Goal: Task Accomplishment & Management: Manage account settings

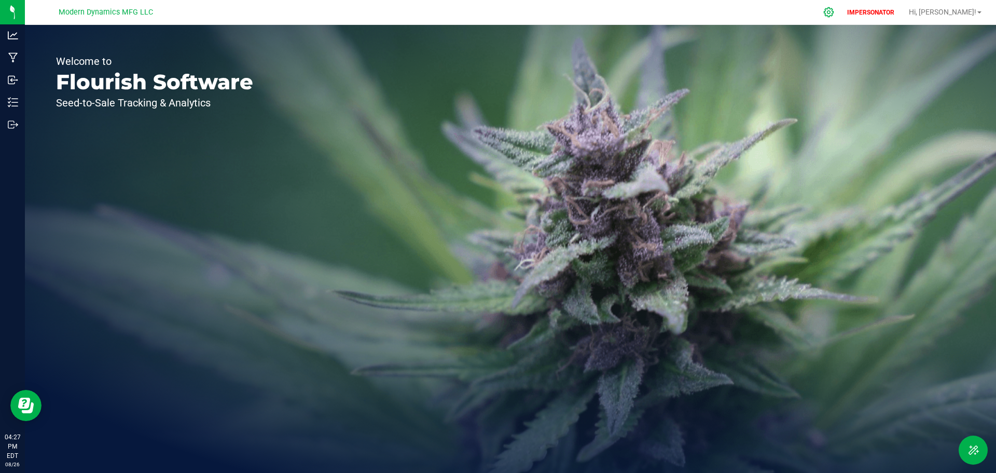
click at [837, 9] on div at bounding box center [829, 12] width 15 height 11
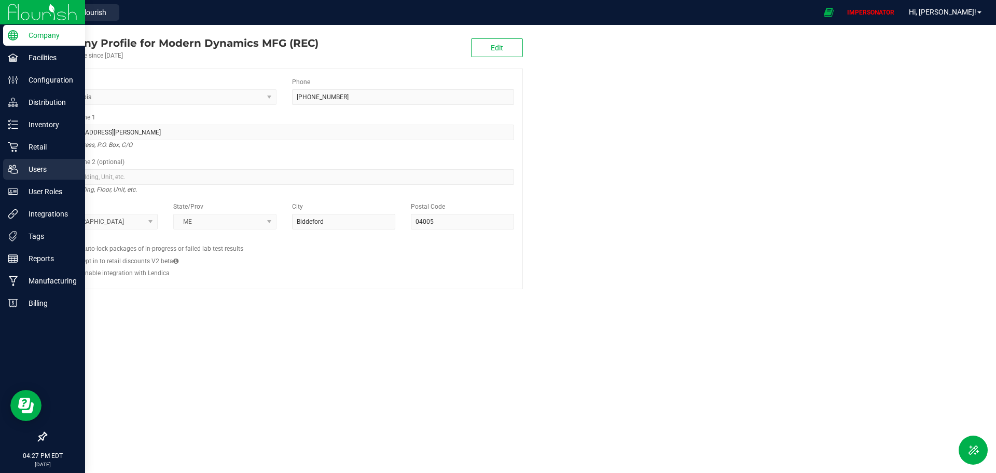
click at [46, 175] on p "Users" at bounding box center [49, 169] width 62 height 12
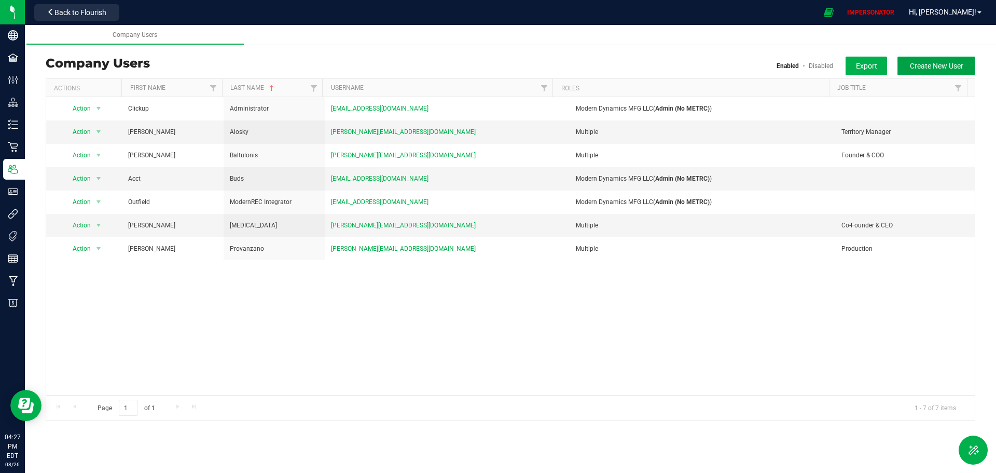
click at [949, 65] on span "Create New User" at bounding box center [936, 66] width 53 height 8
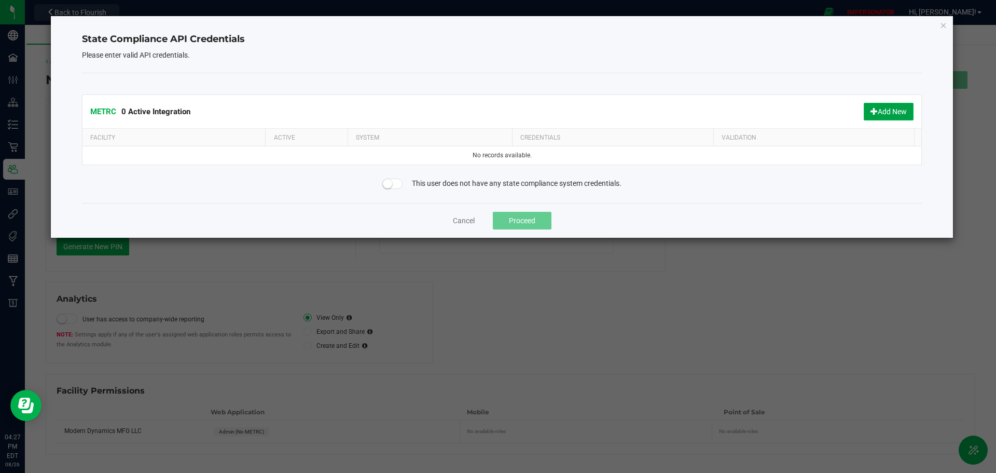
click at [882, 111] on button "Add New" at bounding box center [889, 112] width 50 height 18
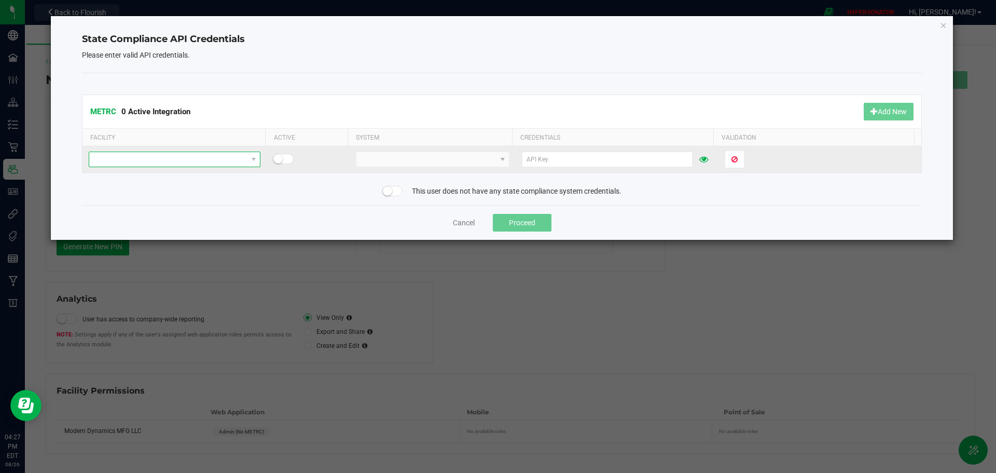
click at [208, 158] on span at bounding box center [168, 159] width 158 height 15
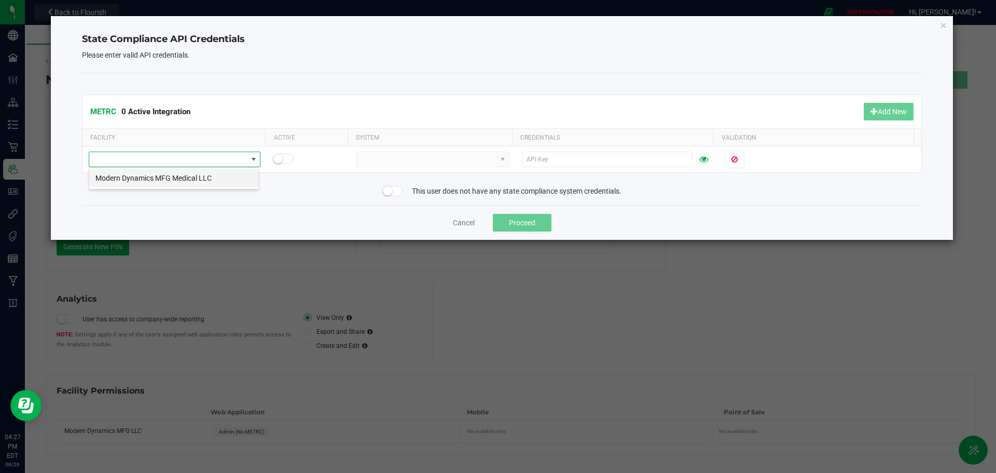
click at [230, 175] on li "Modern Dynamics MFG Medical LLC" at bounding box center [173, 178] width 169 height 18
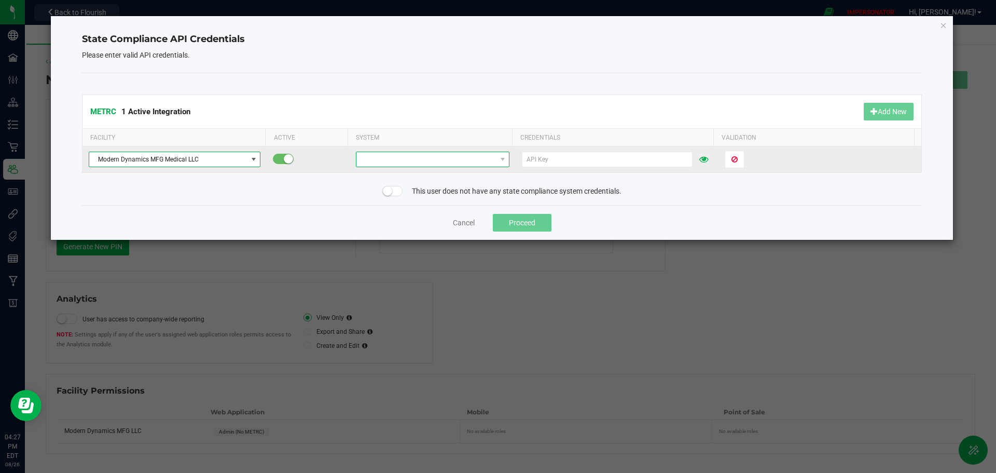
click at [378, 161] on span at bounding box center [427, 159] width 140 height 15
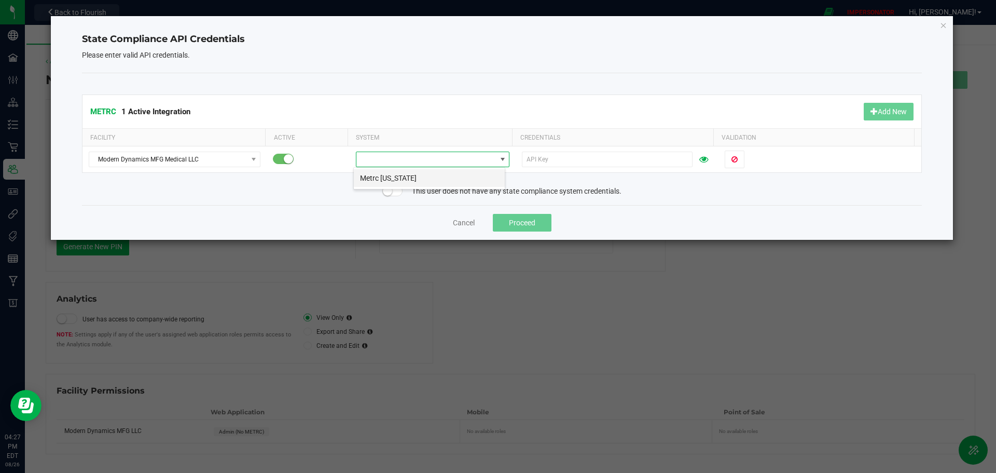
scroll to position [16, 152]
click at [431, 183] on li "Metrc [US_STATE]" at bounding box center [429, 178] width 151 height 18
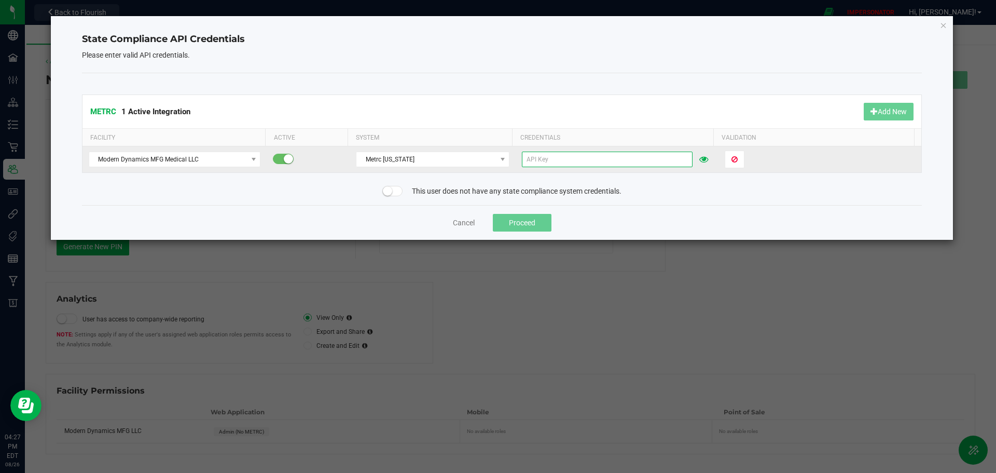
click at [572, 162] on input "text" at bounding box center [607, 160] width 171 height 16
paste input "YlGBVEFE-yOgneByycPuzfyuPSE9MNsIBkWu2wcg424-TQJN"
type input "YlGBVEFE-yOgneByycPuzfyuPSE9MNsIBkWu2wcg424-TQJN"
click at [732, 162] on span "Validate" at bounding box center [745, 159] width 26 height 8
click at [520, 221] on button "Proceed" at bounding box center [522, 223] width 59 height 18
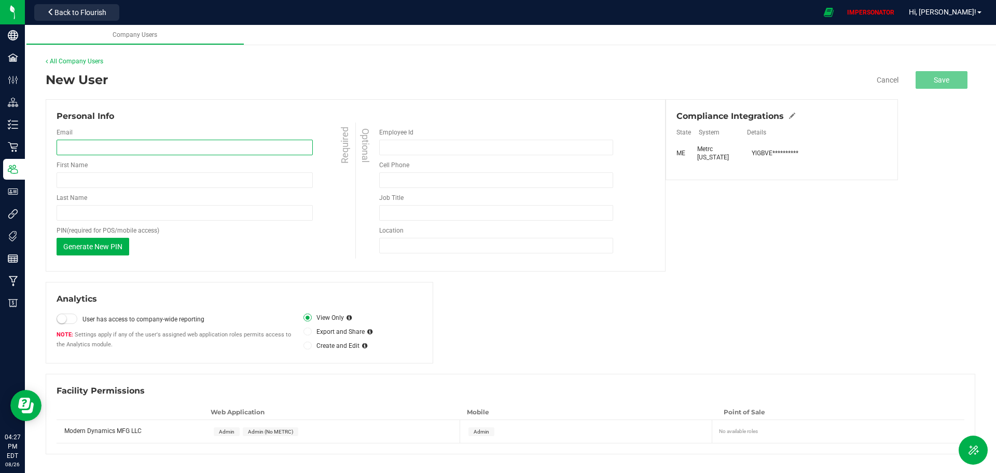
click at [157, 146] on input "email" at bounding box center [185, 148] width 256 height 16
paste input "[PERSON_NAME][EMAIL_ADDRESS][DOMAIN_NAME]"
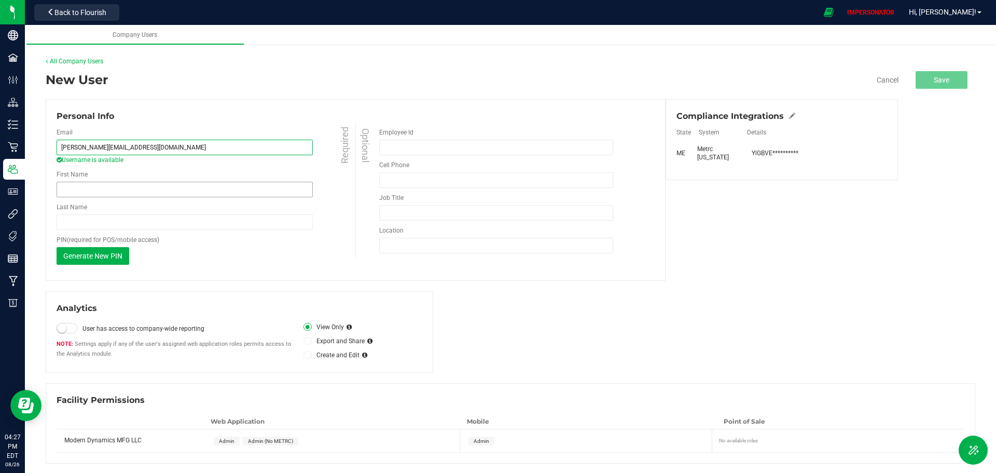
type input "[PERSON_NAME][EMAIL_ADDRESS][DOMAIN_NAME]"
click at [105, 187] on input "First Name" at bounding box center [185, 190] width 256 height 16
type input "[PERSON_NAME]"
click at [399, 148] on input "Employee Id" at bounding box center [496, 148] width 234 height 16
paste input "[PERSON_NAME]"
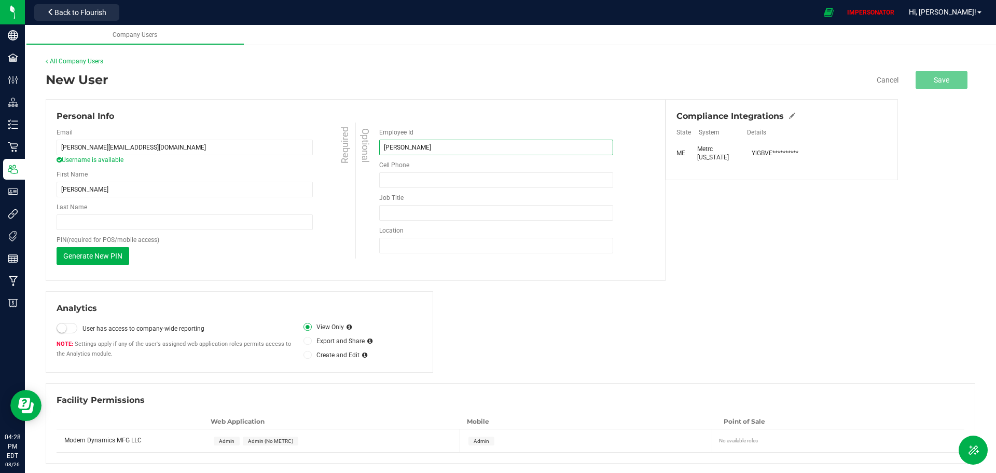
scroll to position [1, 0]
type input "[PERSON_NAME]"
click at [224, 441] on span "Admin" at bounding box center [227, 440] width 16 height 6
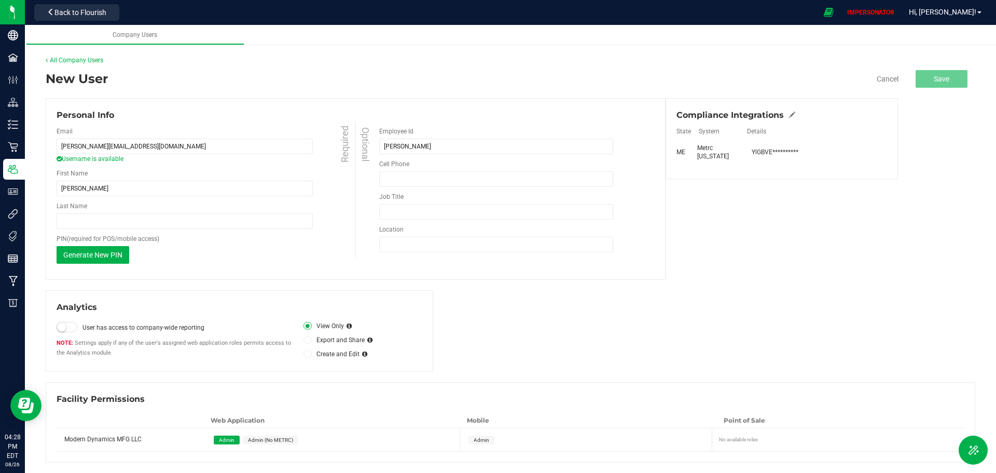
scroll to position [0, 0]
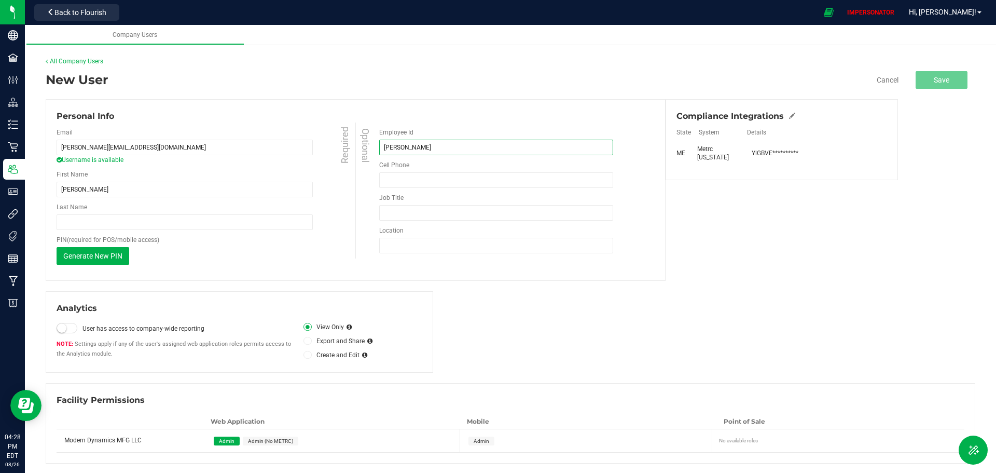
drag, startPoint x: 407, startPoint y: 146, endPoint x: 370, endPoint y: 145, distance: 37.4
click at [370, 145] on div "Optional Employee Id [PERSON_NAME] Cell Phone Must be at least 10 digits Phone …" at bounding box center [505, 190] width 299 height 136
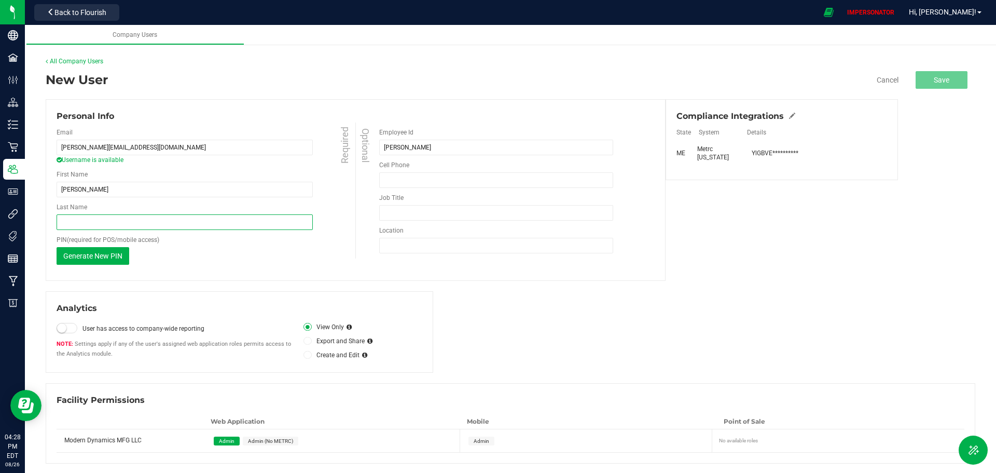
click at [75, 216] on input "Last Name" at bounding box center [185, 222] width 256 height 16
paste input "[PERSON_NAME]"
type input "[PERSON_NAME]"
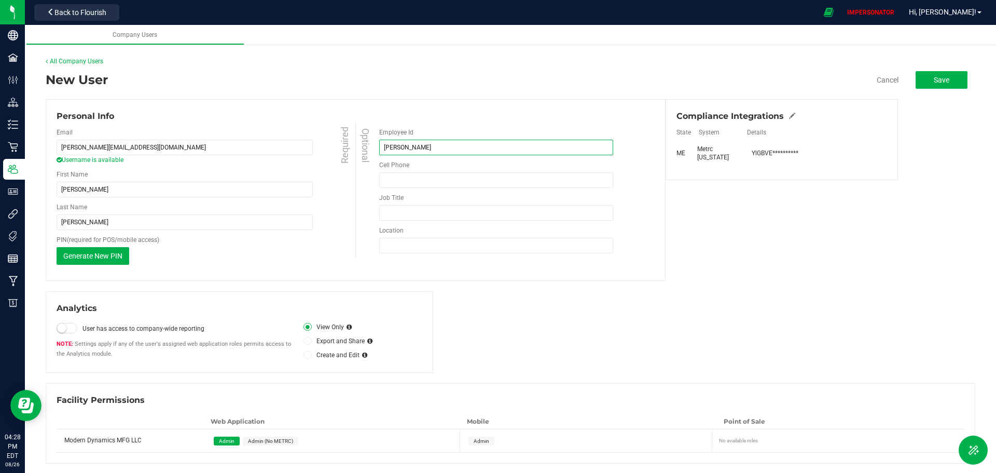
drag, startPoint x: 407, startPoint y: 144, endPoint x: 376, endPoint y: 145, distance: 31.2
click at [376, 145] on div "Optional Employee Id [PERSON_NAME] Cell Phone Must be at least 10 digits Phone …" at bounding box center [505, 190] width 299 height 136
click at [637, 310] on div "Analytics User has access to company-wide reporting Settings apply if any of th…" at bounding box center [511, 331] width 930 height 81
click at [934, 81] on span "Save" at bounding box center [942, 80] width 16 height 8
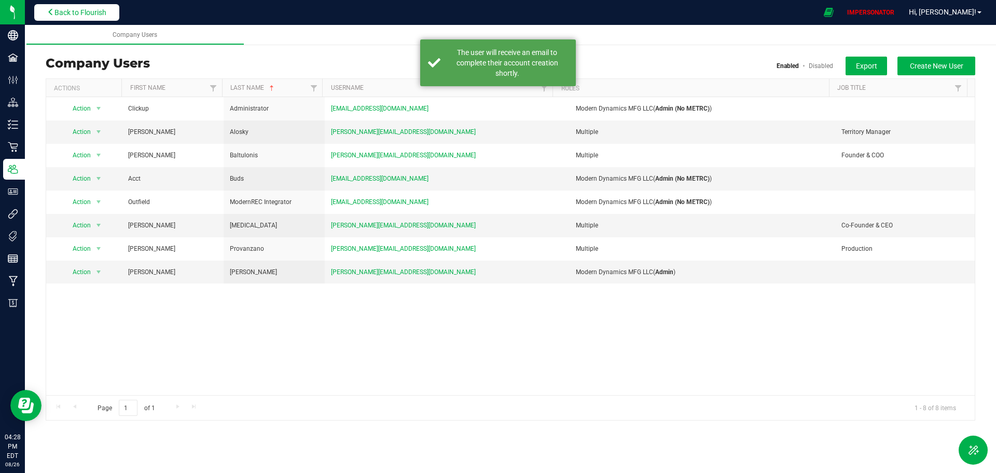
click at [84, 13] on span "Back to Flourish" at bounding box center [80, 12] width 52 height 8
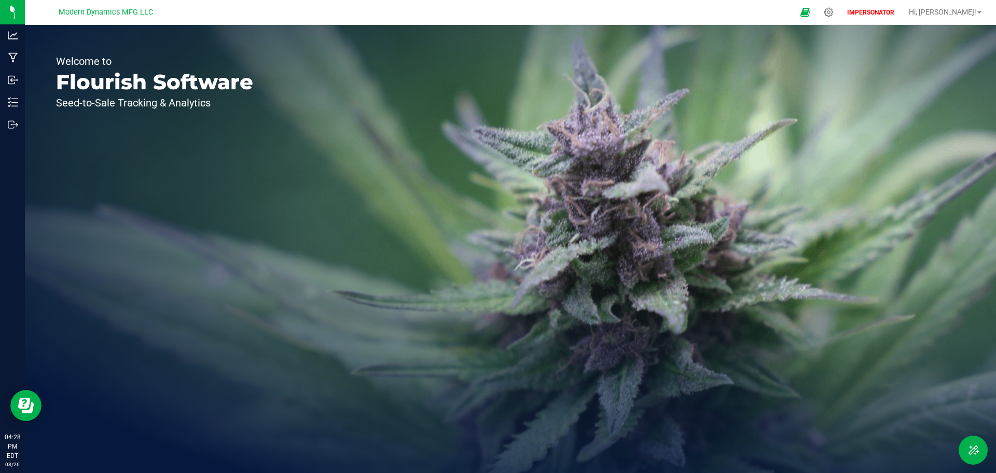
drag, startPoint x: 163, startPoint y: 15, endPoint x: 62, endPoint y: 12, distance: 101.8
click at [62, 12] on div "Modern Dynamics MFG LLC" at bounding box center [106, 12] width 152 height 16
copy span "Modern Dynamics MFG LLC"
click at [842, 16] on div at bounding box center [829, 12] width 26 height 22
click at [835, 16] on icon at bounding box center [829, 12] width 11 height 11
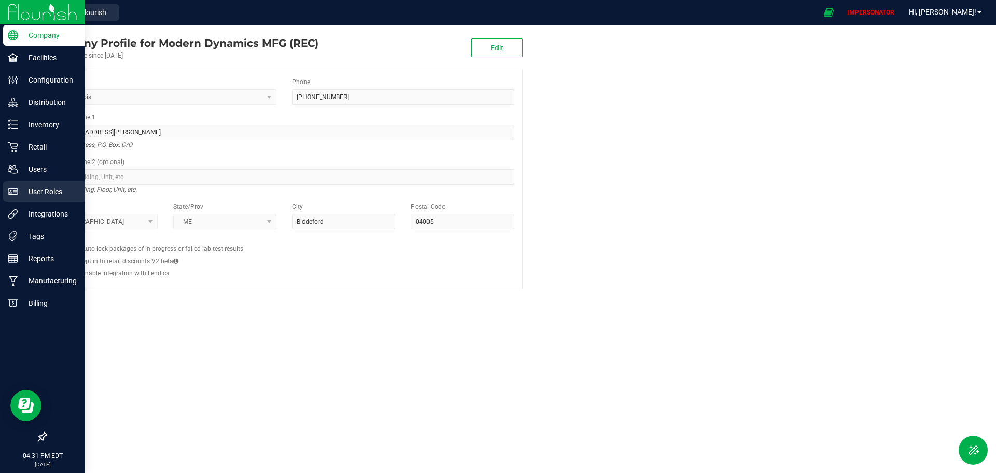
click at [38, 186] on p "User Roles" at bounding box center [49, 191] width 62 height 12
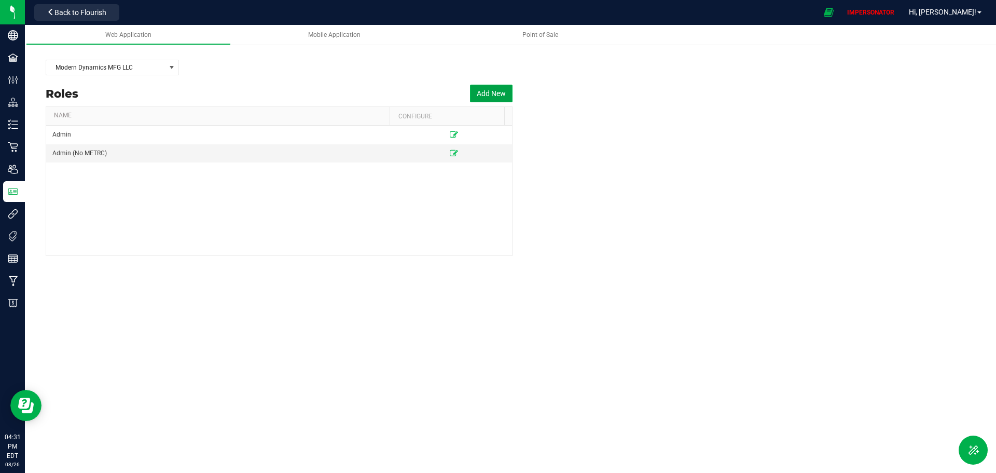
click at [485, 95] on button "Add New" at bounding box center [491, 94] width 43 height 18
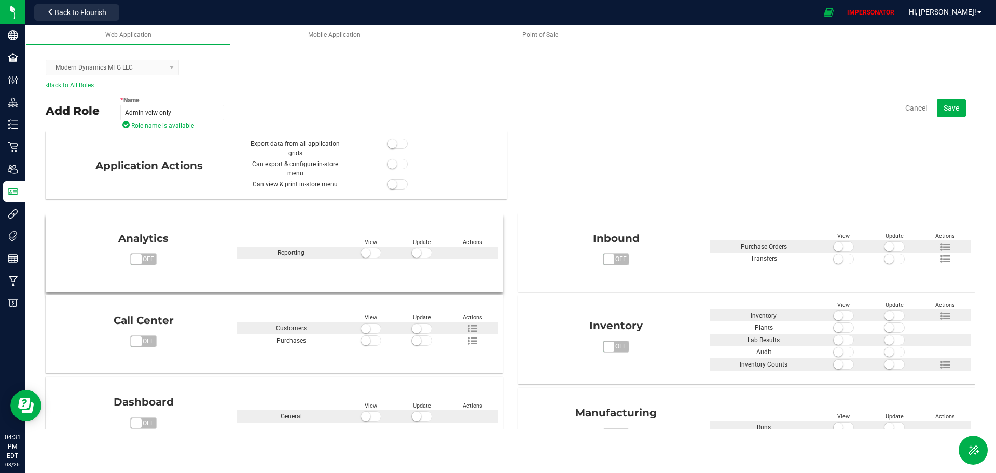
type input "Admin veiw only"
click at [364, 248] on span at bounding box center [371, 253] width 21 height 10
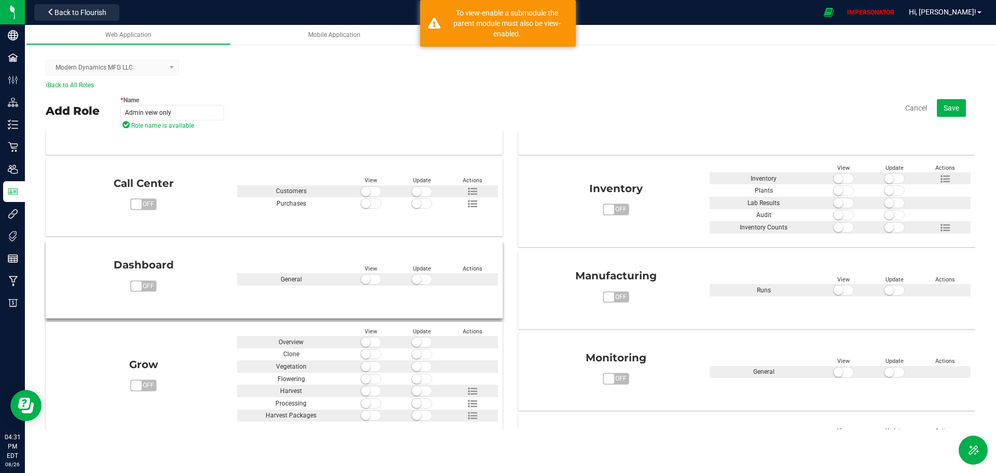
scroll to position [156, 0]
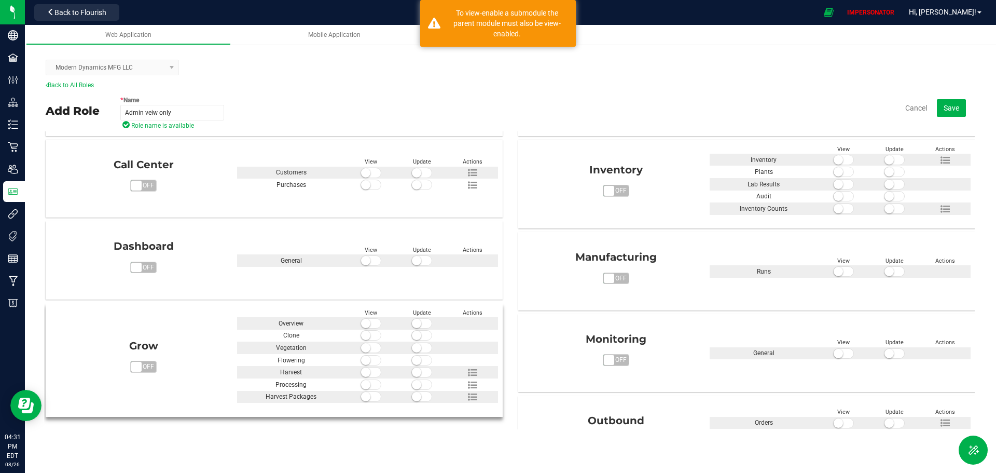
click at [370, 325] on span at bounding box center [371, 323] width 21 height 10
click at [369, 338] on span at bounding box center [371, 335] width 21 height 10
click at [368, 353] on div "View Update Actions Overview Clone Vegetation Flowering Harvest" at bounding box center [368, 355] width 262 height 95
click at [368, 367] on span at bounding box center [371, 372] width 21 height 10
drag, startPoint x: 361, startPoint y: 359, endPoint x: 362, endPoint y: 354, distance: 5.2
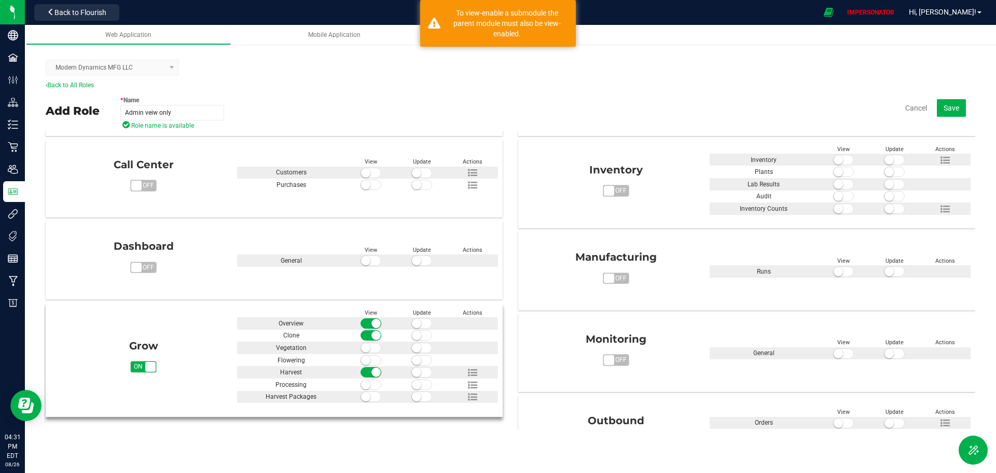
click at [362, 359] on small at bounding box center [365, 360] width 9 height 9
click at [363, 346] on small at bounding box center [365, 347] width 9 height 9
click at [366, 380] on small at bounding box center [365, 384] width 9 height 9
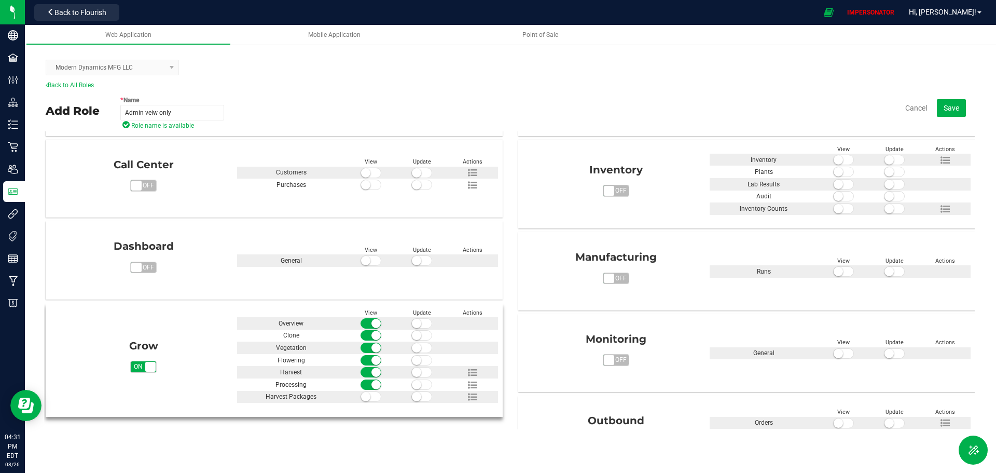
click at [366, 394] on small at bounding box center [365, 396] width 9 height 9
click at [839, 422] on span at bounding box center [844, 423] width 21 height 10
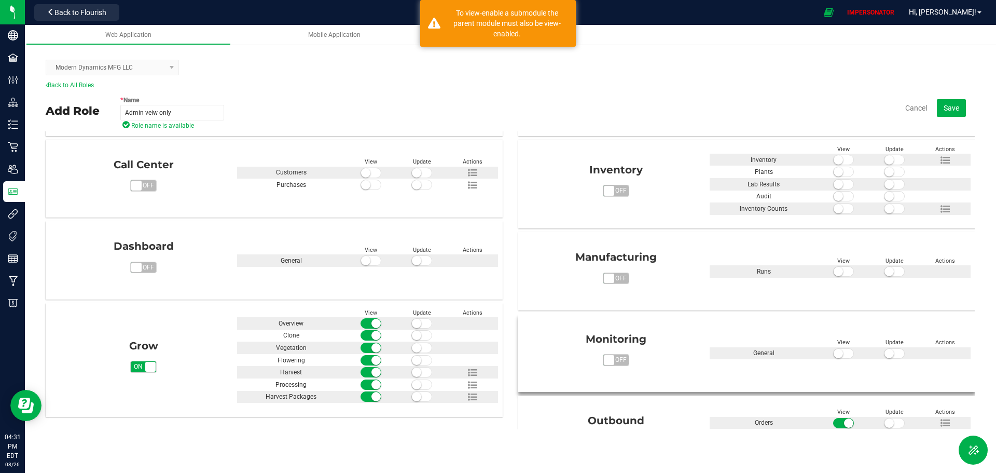
click at [837, 356] on span at bounding box center [844, 353] width 21 height 10
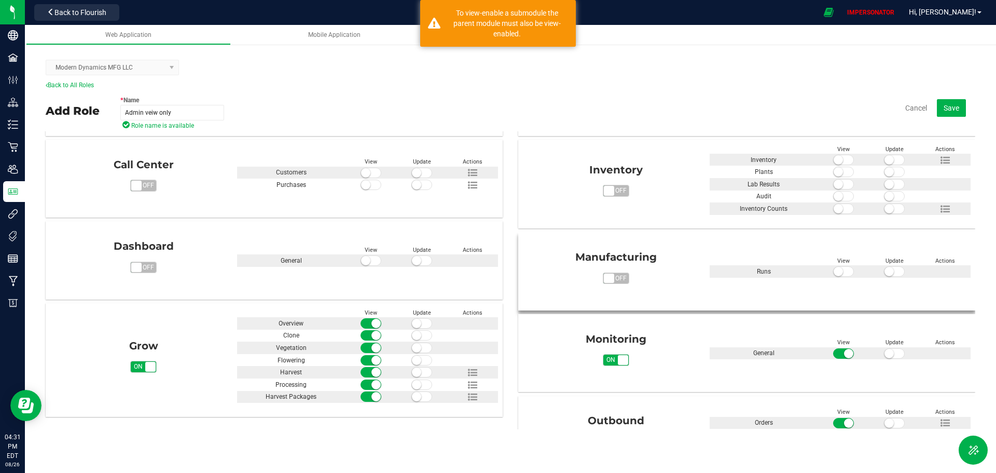
drag, startPoint x: 838, startPoint y: 270, endPoint x: 835, endPoint y: 251, distance: 19.5
click at [838, 270] on span at bounding box center [844, 271] width 21 height 10
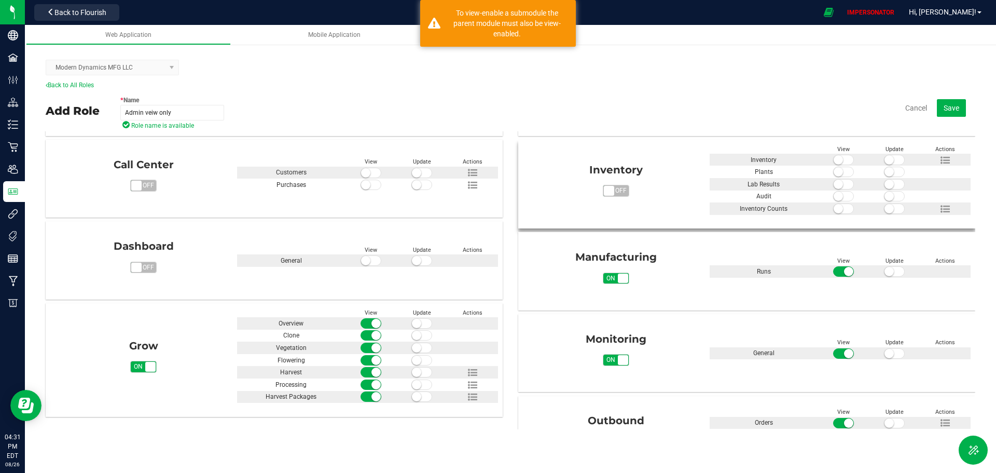
drag, startPoint x: 837, startPoint y: 189, endPoint x: 837, endPoint y: 174, distance: 15.6
click at [837, 183] on ResultsRead at bounding box center [844, 184] width 21 height 11
click at [835, 163] on small at bounding box center [838, 159] width 9 height 9
click at [834, 173] on small at bounding box center [838, 171] width 9 height 9
click at [835, 183] on small at bounding box center [838, 184] width 9 height 9
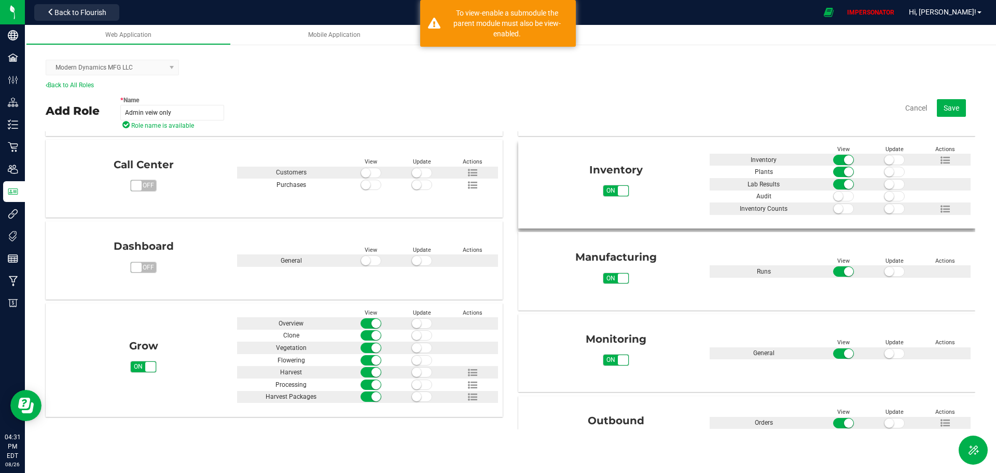
click at [837, 195] on span at bounding box center [844, 196] width 21 height 10
click at [836, 208] on small at bounding box center [838, 208] width 9 height 9
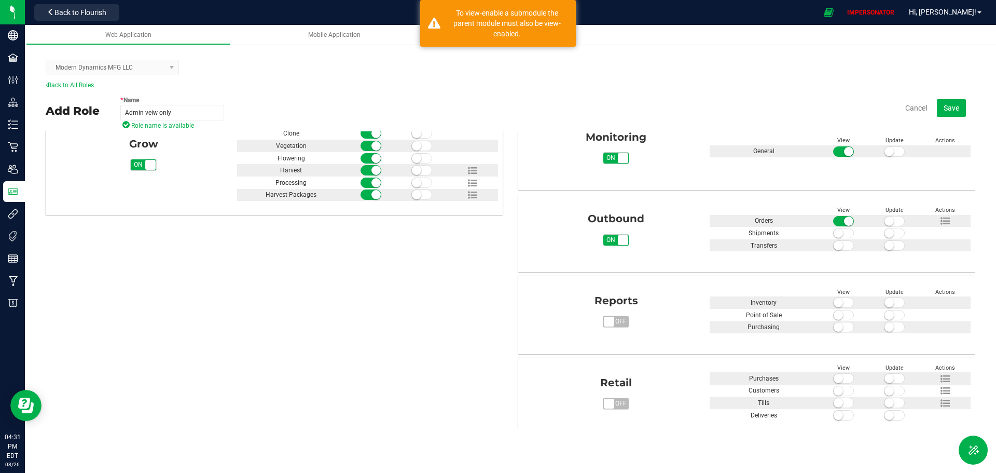
scroll to position [363, 0]
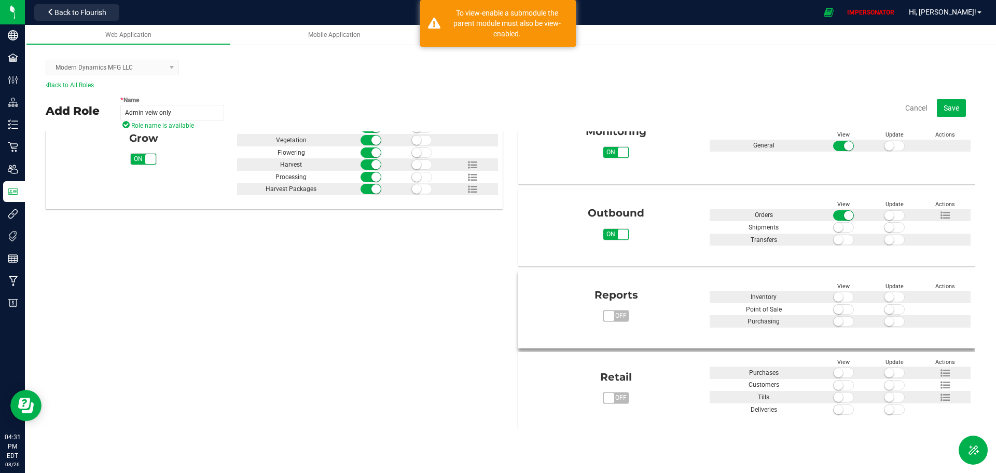
click at [834, 299] on small at bounding box center [838, 296] width 9 height 9
drag, startPoint x: 832, startPoint y: 311, endPoint x: 835, endPoint y: 322, distance: 11.3
click at [832, 315] on div "View Update Actions Inventory Point of Sale Purchasing" at bounding box center [841, 304] width 262 height 46
click at [834, 304] on span at bounding box center [844, 309] width 21 height 10
click at [834, 320] on small at bounding box center [838, 321] width 9 height 9
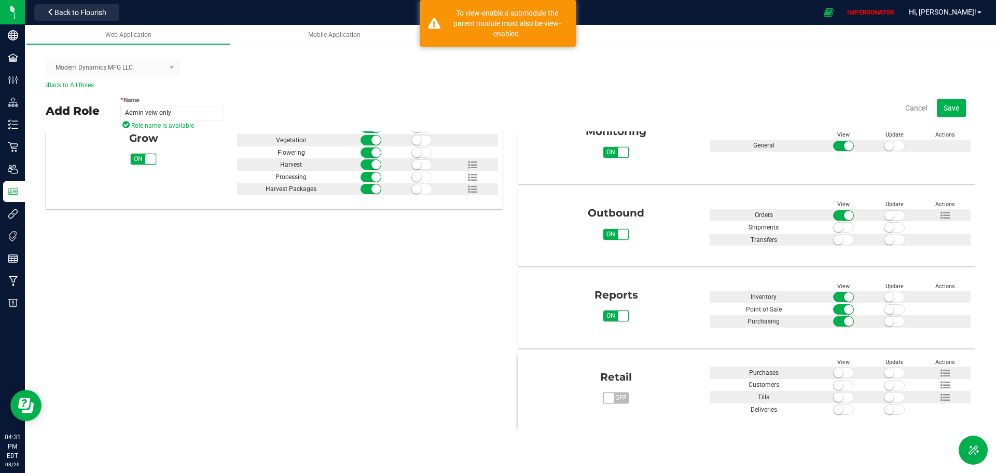
click at [834, 373] on small at bounding box center [838, 372] width 9 height 9
drag, startPoint x: 831, startPoint y: 387, endPoint x: 831, endPoint y: 397, distance: 9.9
click at [832, 392] on div "View Update Actions Purchases Customers Tills Deliveries" at bounding box center [841, 386] width 262 height 59
click at [834, 397] on small at bounding box center [838, 396] width 9 height 9
click at [834, 383] on small at bounding box center [838, 384] width 9 height 9
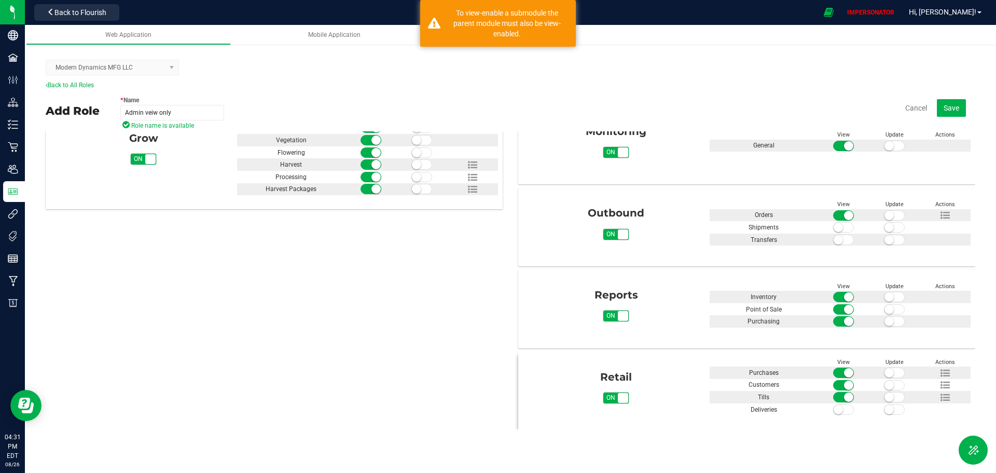
click at [834, 410] on small at bounding box center [838, 409] width 9 height 9
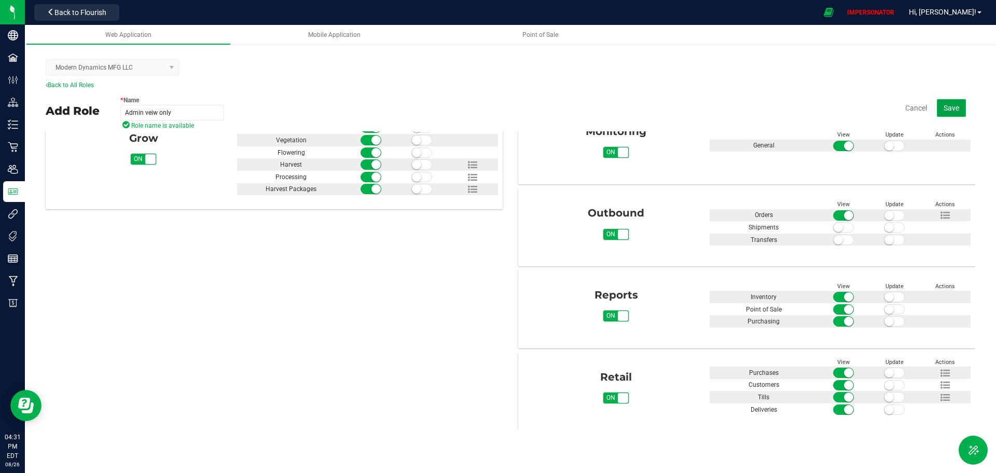
click at [952, 107] on span "Save" at bounding box center [952, 108] width 16 height 8
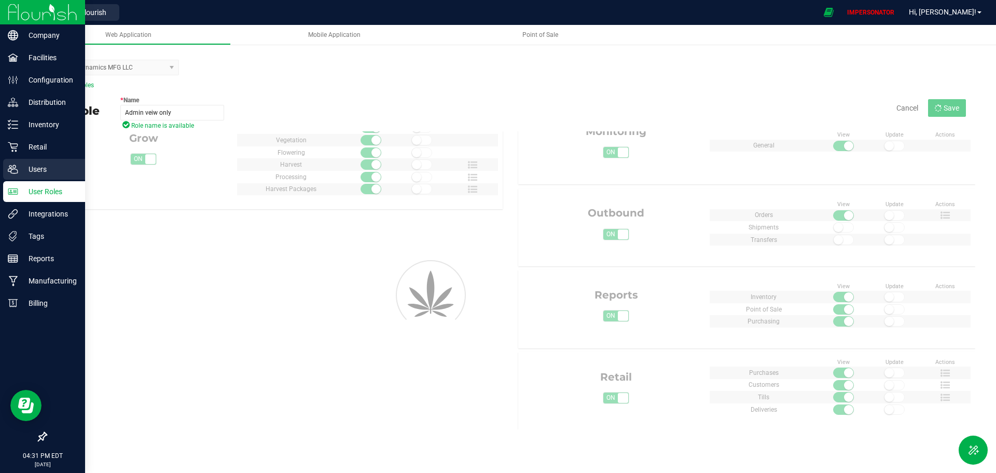
click at [44, 165] on p "Users" at bounding box center [49, 169] width 62 height 12
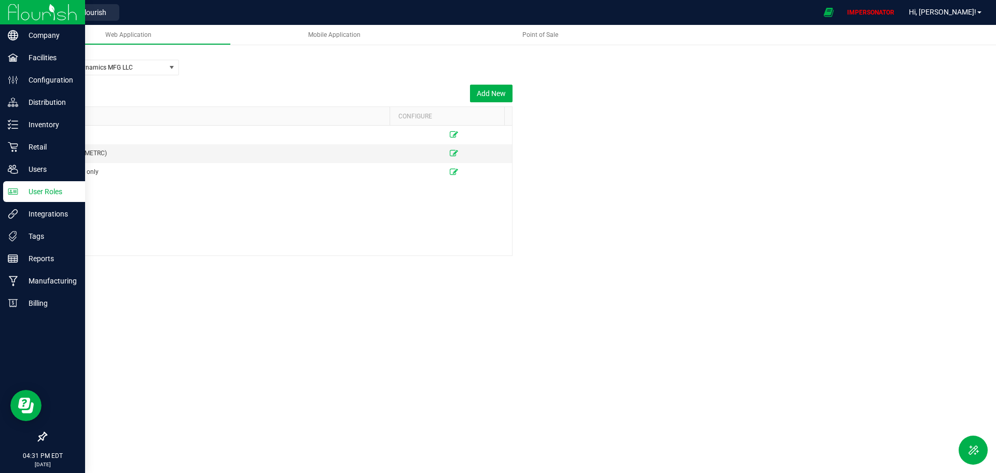
click at [13, 193] on icon at bounding box center [13, 191] width 10 height 10
click at [31, 163] on p "Users" at bounding box center [49, 169] width 62 height 12
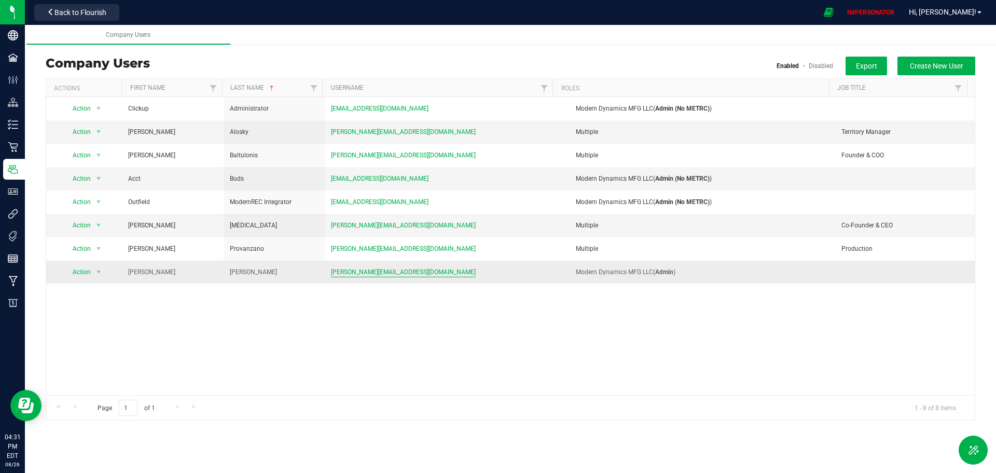
click at [349, 267] on span "[PERSON_NAME][EMAIL_ADDRESS][DOMAIN_NAME]" at bounding box center [403, 272] width 145 height 10
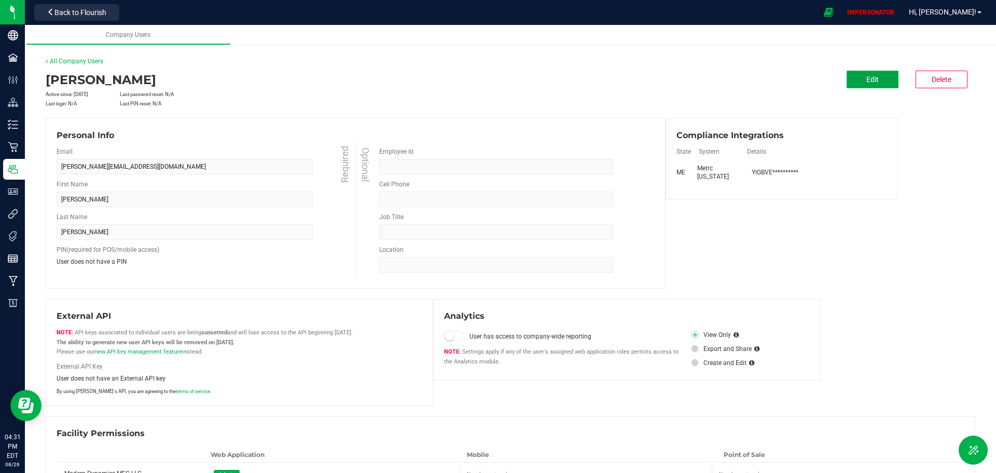
click at [872, 85] on button "Edit" at bounding box center [873, 80] width 52 height 18
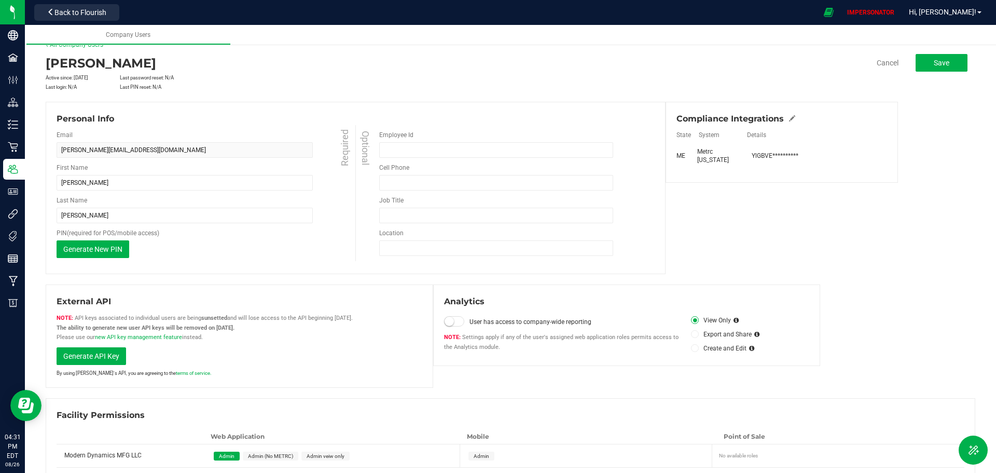
scroll to position [33, 0]
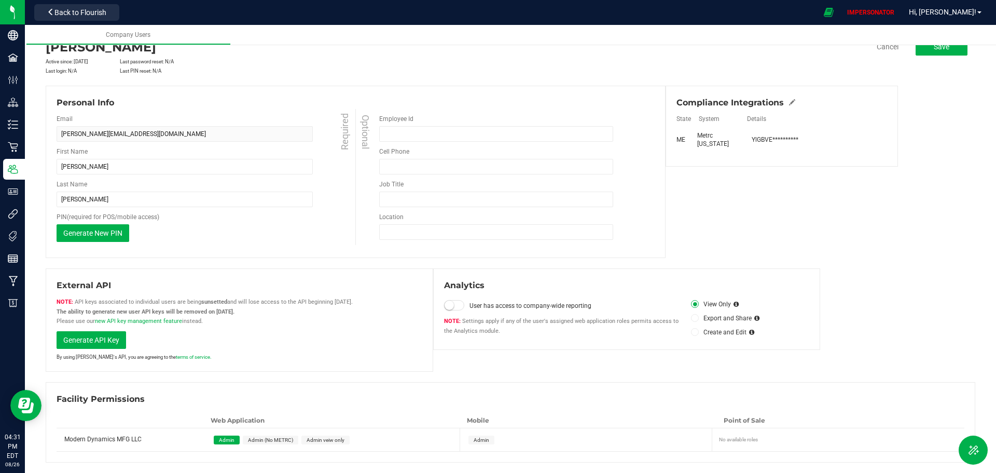
click at [330, 440] on span "Admin veiw only" at bounding box center [326, 440] width 38 height 6
click at [921, 48] on button "Save" at bounding box center [942, 47] width 52 height 18
